Goal: Use online tool/utility: Use online tool/utility

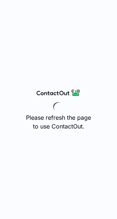
click at [17, 77] on div "Please refresh the page to use ContactOut." at bounding box center [58, 109] width 117 height 219
